Goal: Information Seeking & Learning: Learn about a topic

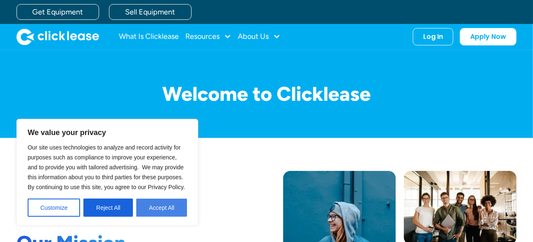
click at [162, 210] on button "Accept All" at bounding box center [161, 208] width 51 height 18
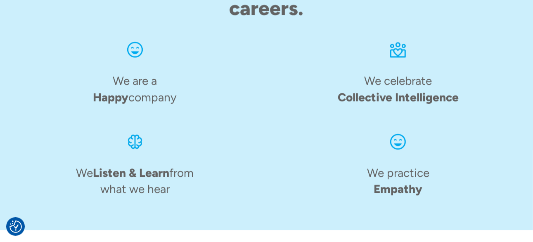
scroll to position [1110, 0]
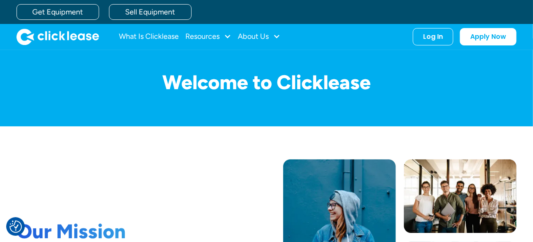
scroll to position [0, 0]
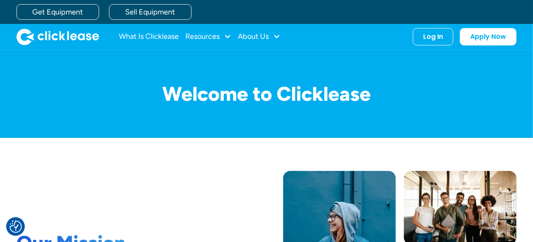
click at [66, 37] on img "home" at bounding box center [58, 36] width 83 height 17
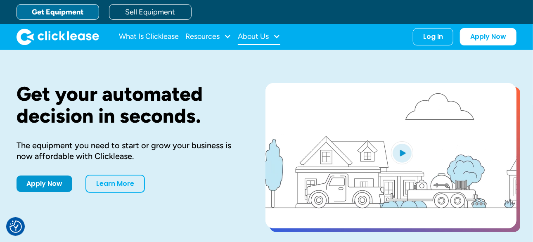
click at [273, 39] on div "About Us" at bounding box center [259, 36] width 43 height 17
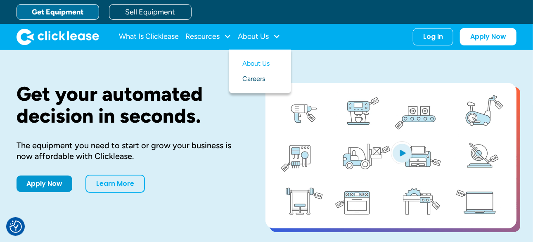
click at [252, 79] on link "Careers" at bounding box center [260, 78] width 36 height 15
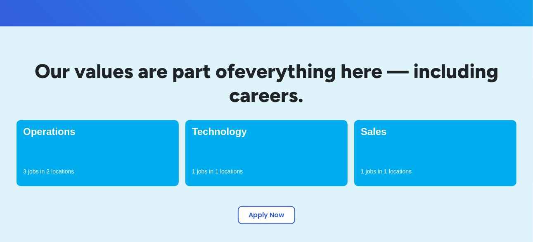
scroll to position [248, 0]
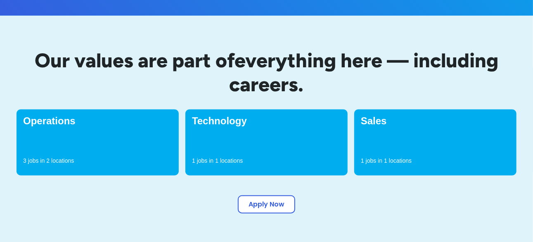
click at [407, 134] on div "Sales 1 jobs in 1 locations" at bounding box center [435, 142] width 162 height 66
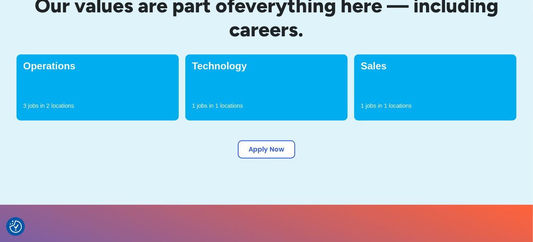
scroll to position [330, 0]
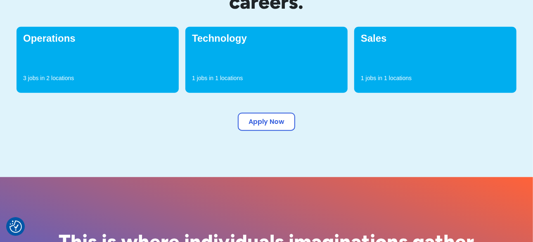
click at [370, 41] on h4 "Sales" at bounding box center [435, 38] width 149 height 10
click at [376, 78] on p "jobs in" at bounding box center [374, 78] width 17 height 8
click at [271, 122] on link "Apply Now" at bounding box center [266, 120] width 57 height 18
